Goal: Find specific page/section: Find specific page/section

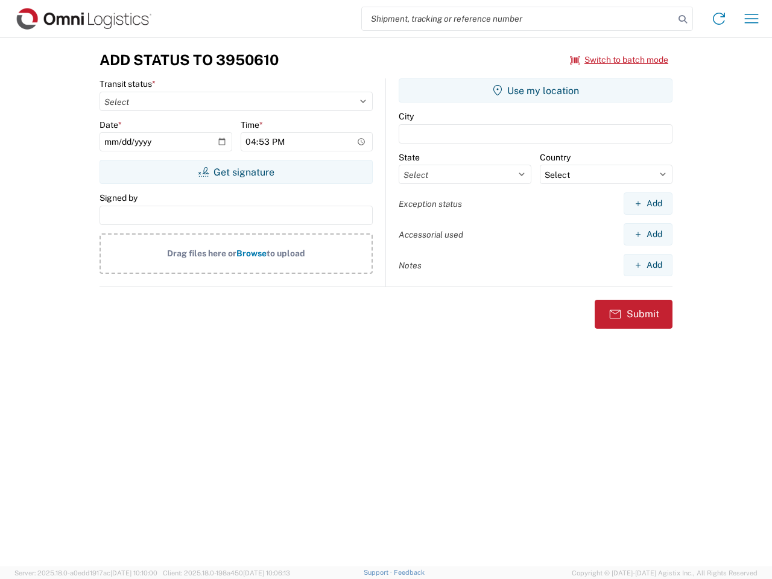
click at [518, 19] on input "search" at bounding box center [518, 18] width 312 height 23
click at [683, 19] on icon at bounding box center [682, 19] width 17 height 17
click at [719, 19] on icon at bounding box center [718, 18] width 19 height 19
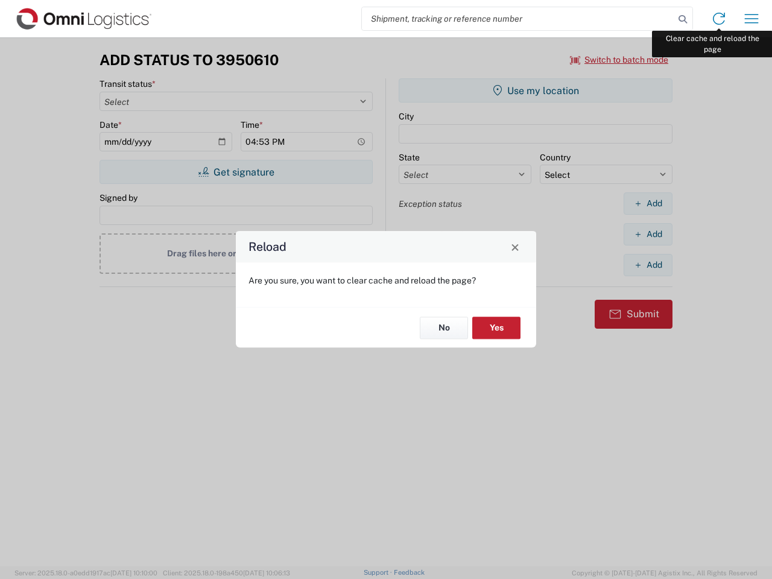
click at [751, 19] on div "Reload Are you sure, you want to clear cache and reload the page? No Yes" at bounding box center [386, 289] width 772 height 579
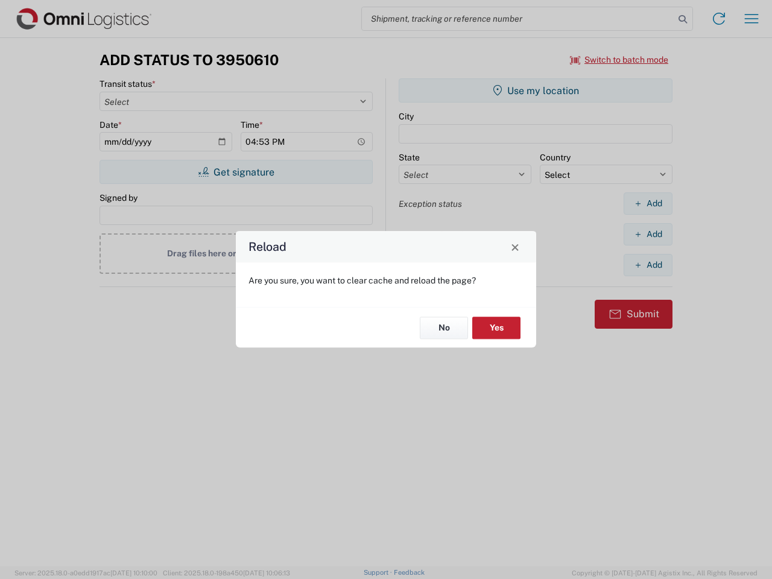
click at [619, 60] on div "Reload Are you sure, you want to clear cache and reload the page? No Yes" at bounding box center [386, 289] width 772 height 579
click at [236, 172] on div "Reload Are you sure, you want to clear cache and reload the page? No Yes" at bounding box center [386, 289] width 772 height 579
click at [536, 90] on div "Reload Are you sure, you want to clear cache and reload the page? No Yes" at bounding box center [386, 289] width 772 height 579
click at [648, 203] on div "Reload Are you sure, you want to clear cache and reload the page? No Yes" at bounding box center [386, 289] width 772 height 579
click at [648, 234] on div "Reload Are you sure, you want to clear cache and reload the page? No Yes" at bounding box center [386, 289] width 772 height 579
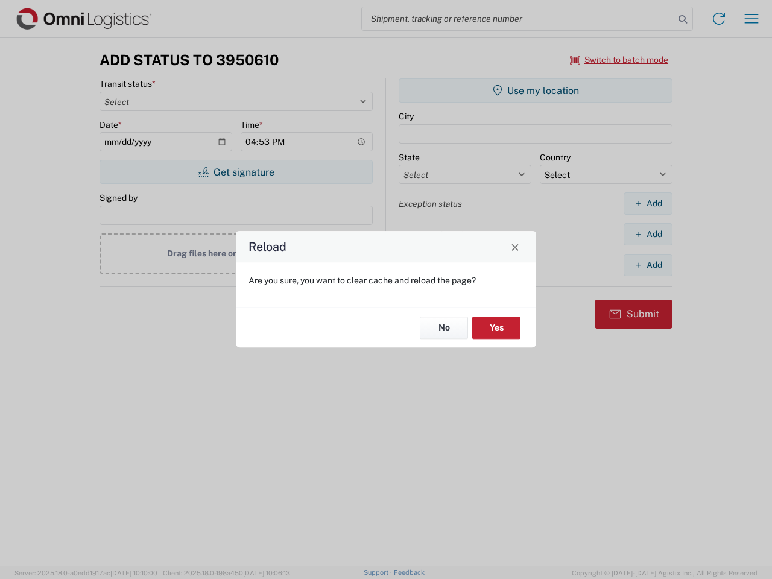
click at [648, 265] on div "Reload Are you sure, you want to clear cache and reload the page? No Yes" at bounding box center [386, 289] width 772 height 579
